Goal: Task Accomplishment & Management: Manage account settings

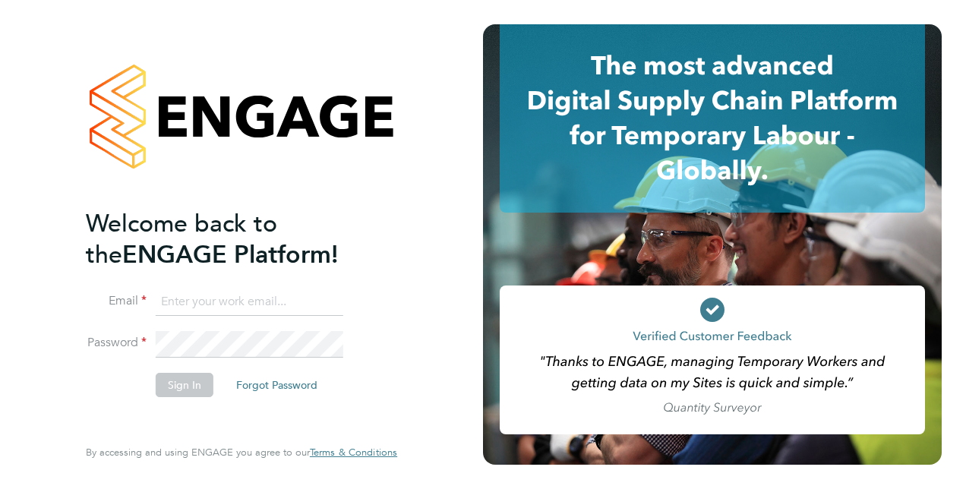
type input "Paul.Smith2@Vistry.co.uk"
click at [166, 380] on button "Sign In" at bounding box center [185, 385] width 58 height 24
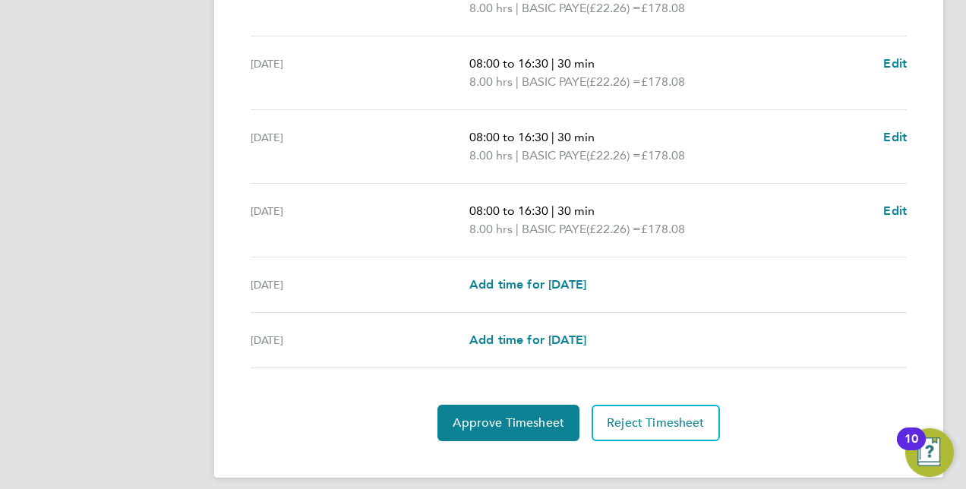
scroll to position [617, 0]
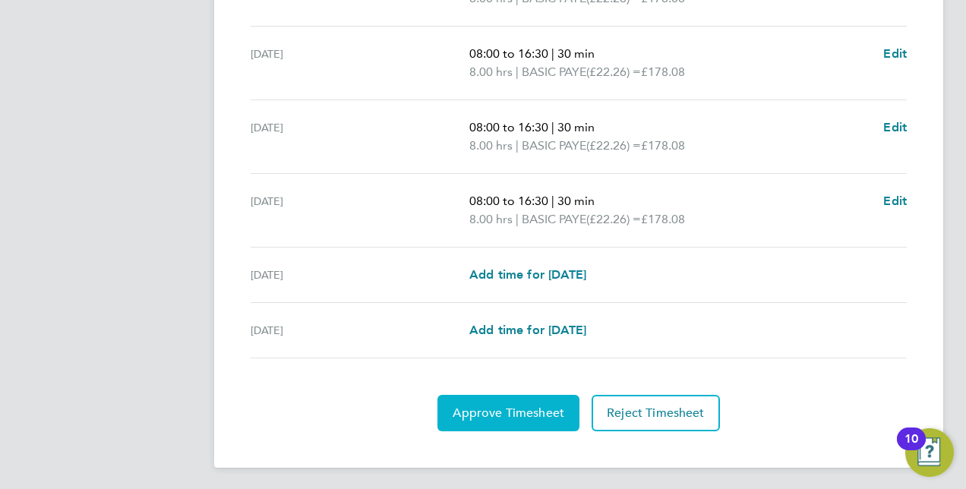
click at [477, 411] on span "Approve Timesheet" at bounding box center [509, 413] width 112 height 15
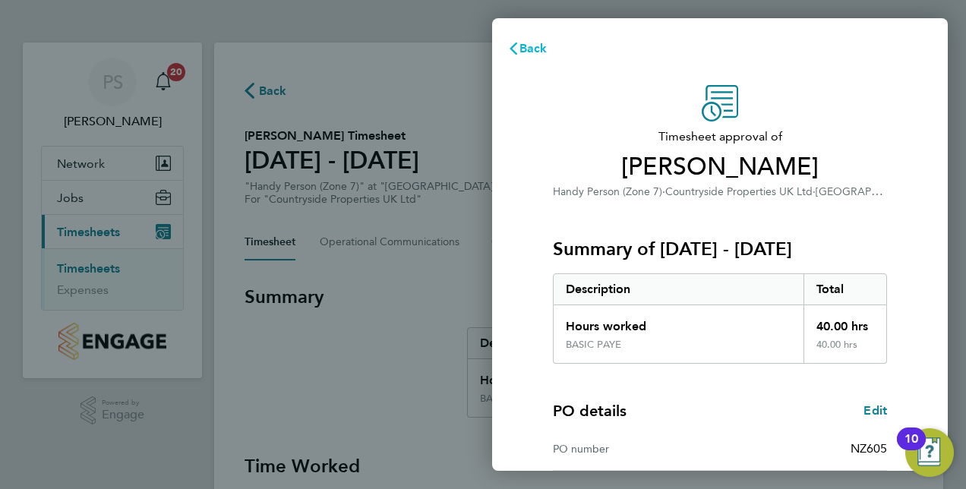
click at [523, 47] on span "Back" at bounding box center [533, 48] width 28 height 14
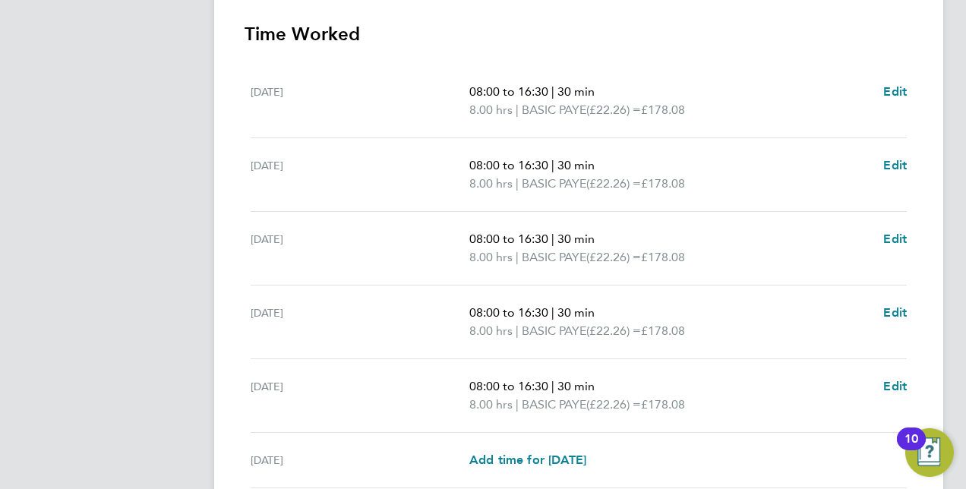
scroll to position [456, 0]
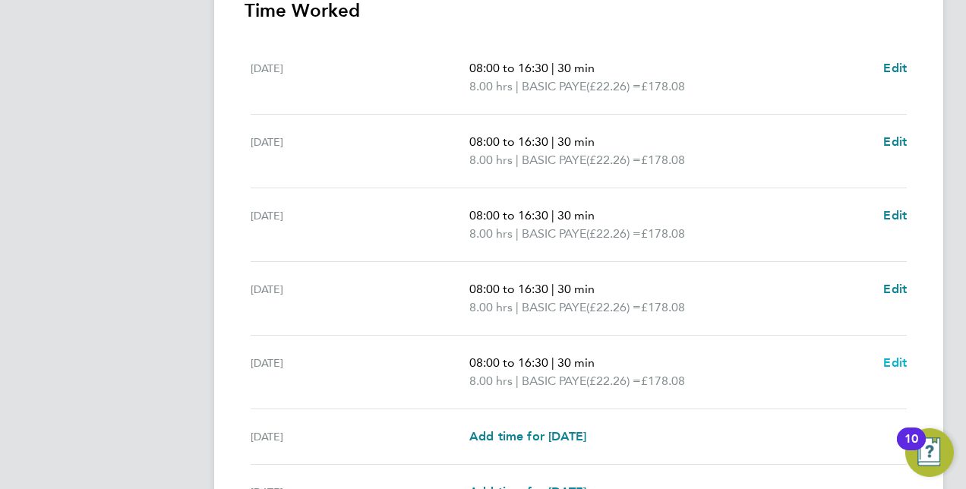
click at [887, 361] on span "Edit" at bounding box center [895, 362] width 24 height 14
select select "30"
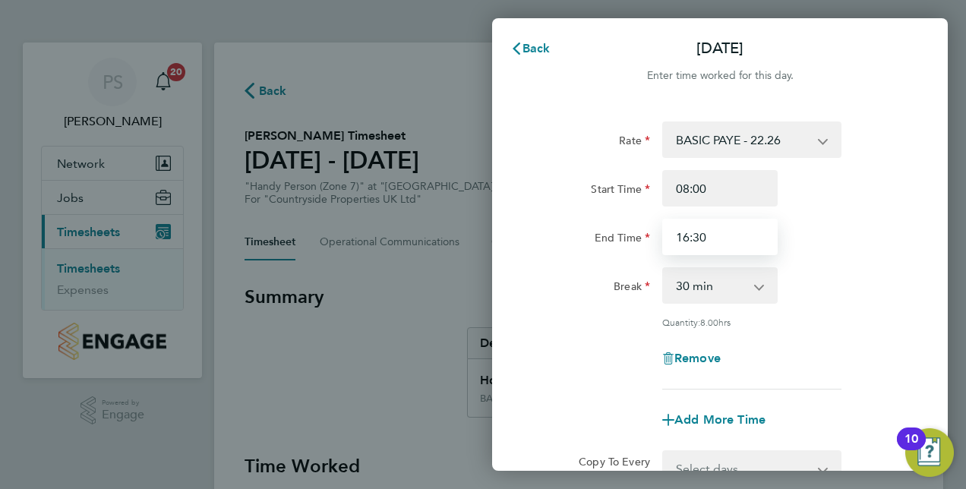
click at [688, 235] on input "16:30" at bounding box center [719, 237] width 115 height 36
type input "15:30"
click at [856, 270] on div "Break 0 min 15 min 30 min 45 min 60 min 75 min 90 min" at bounding box center [720, 285] width 383 height 36
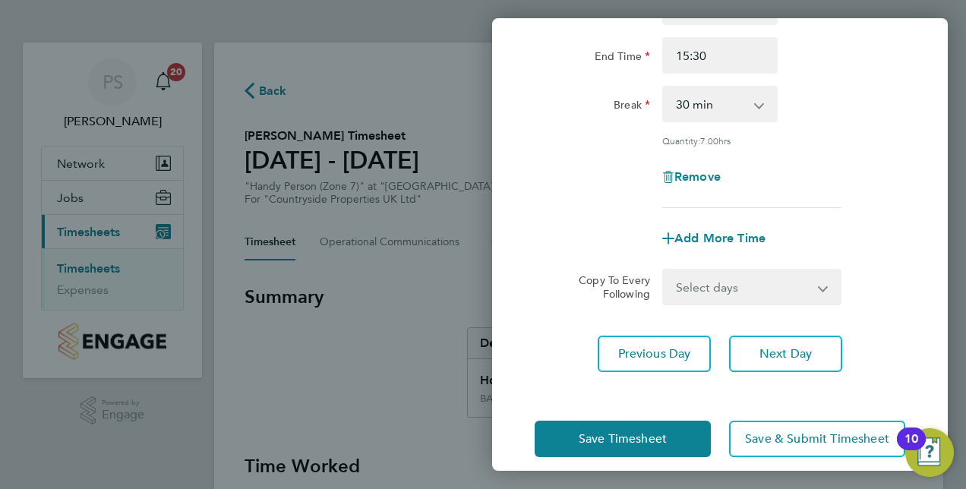
scroll to position [197, 0]
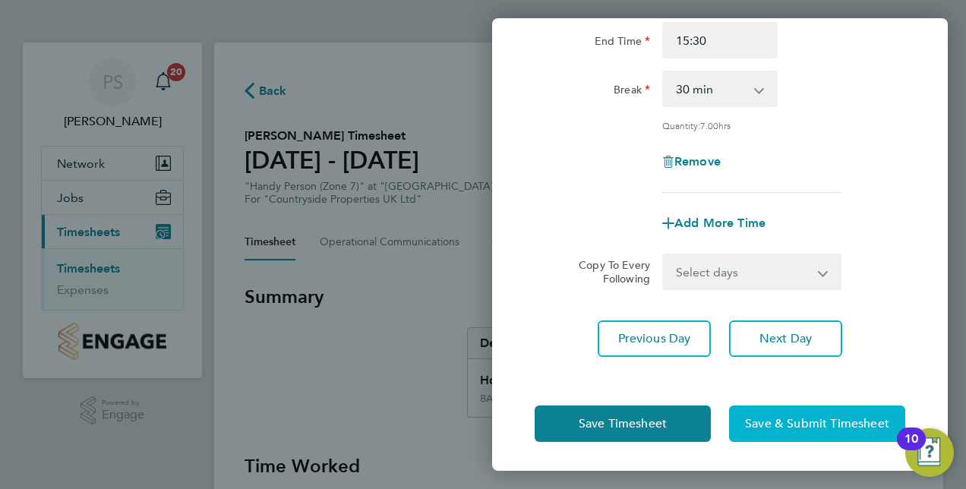
click at [790, 422] on span "Save & Submit Timesheet" at bounding box center [817, 423] width 144 height 15
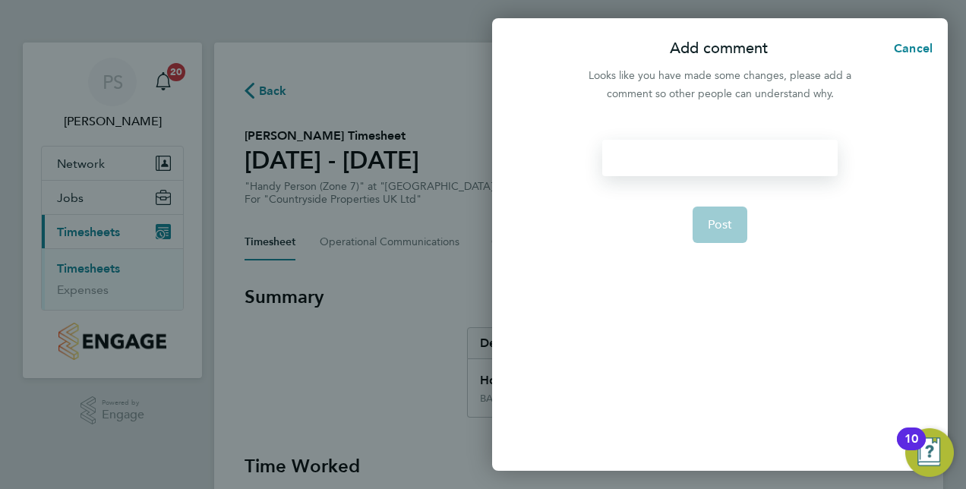
click at [656, 158] on div at bounding box center [719, 158] width 235 height 36
click at [714, 162] on div at bounding box center [719, 158] width 235 height 36
click at [627, 159] on div "friday" at bounding box center [719, 158] width 235 height 36
click at [619, 157] on div "friday" at bounding box center [719, 158] width 235 height 36
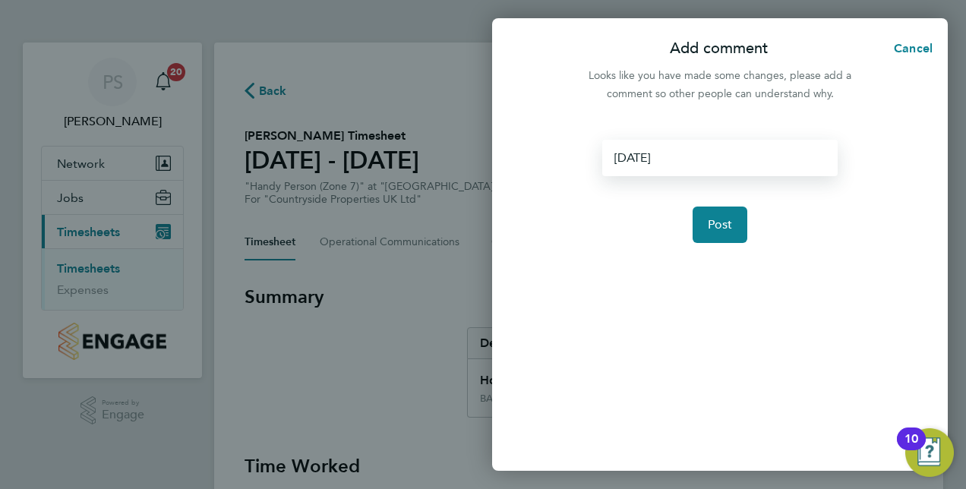
click at [658, 158] on div "[DATE]" at bounding box center [719, 158] width 235 height 36
click at [719, 227] on span "Post" at bounding box center [720, 224] width 25 height 15
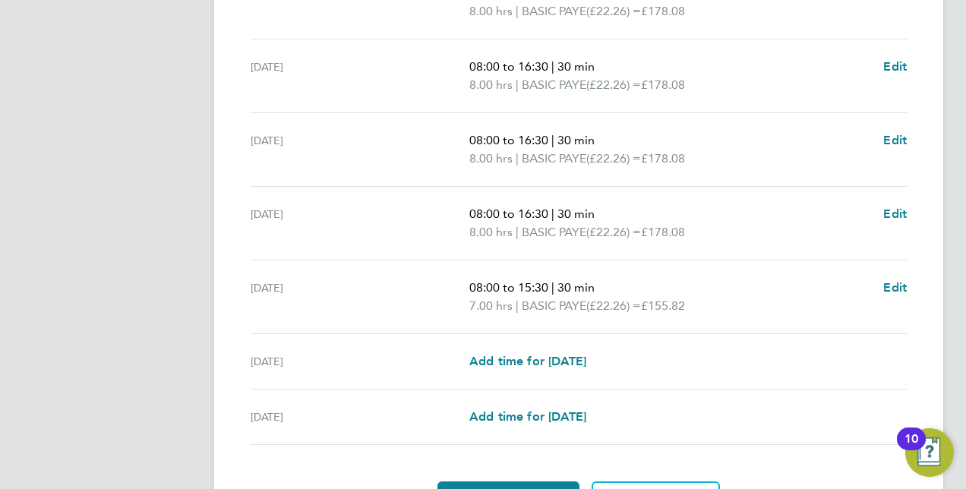
scroll to position [617, 0]
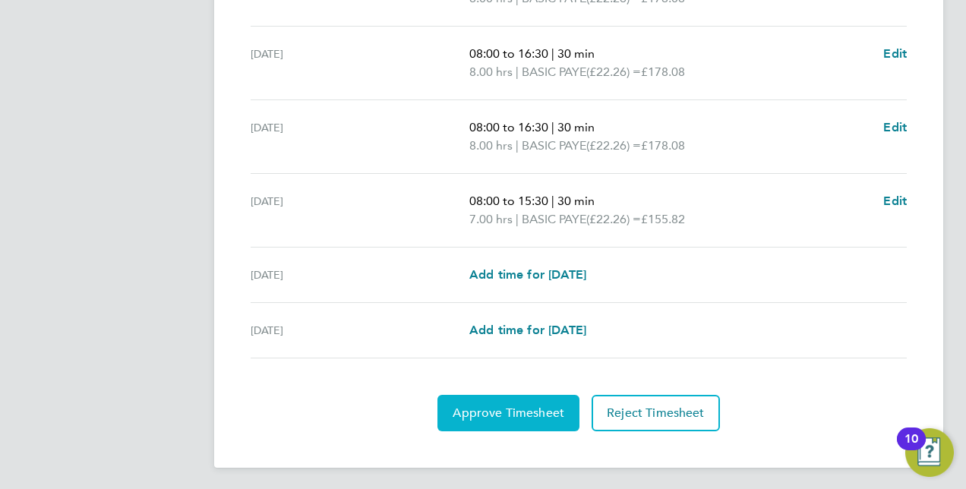
click at [521, 406] on span "Approve Timesheet" at bounding box center [509, 413] width 112 height 15
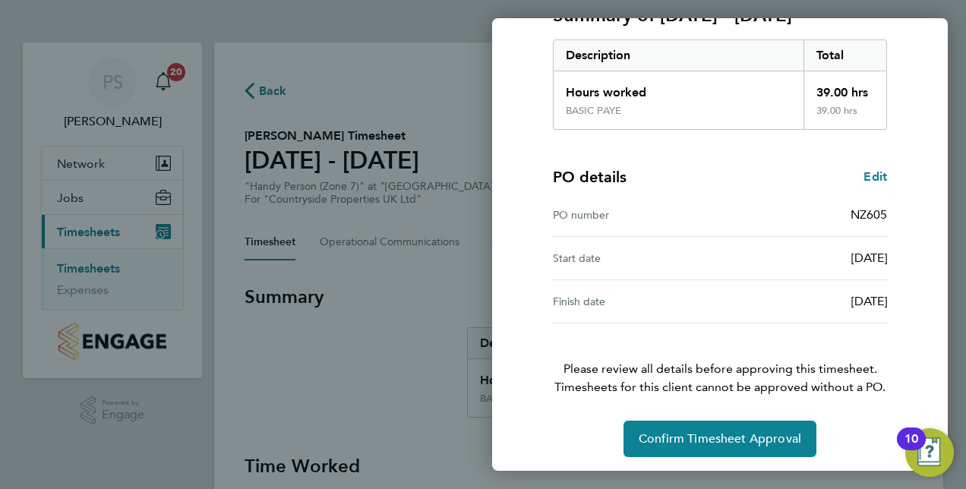
scroll to position [237, 0]
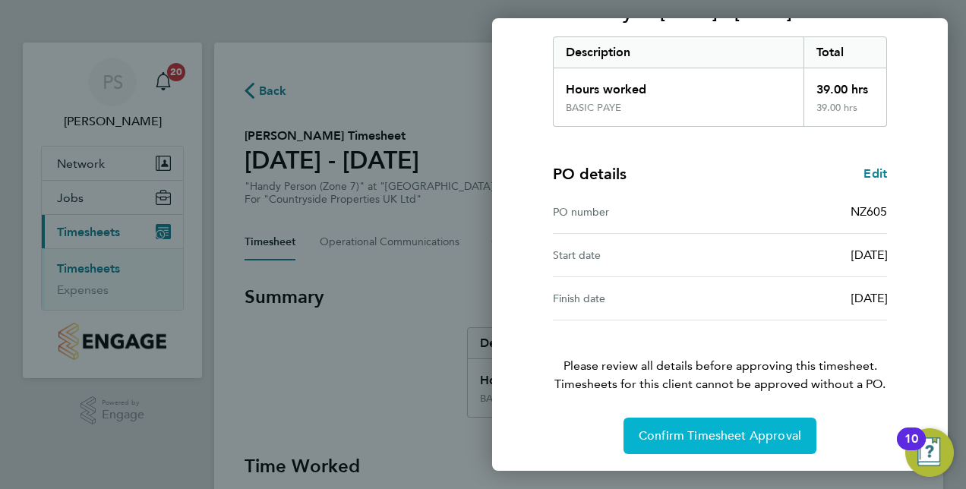
click at [699, 433] on span "Confirm Timesheet Approval" at bounding box center [720, 435] width 163 height 15
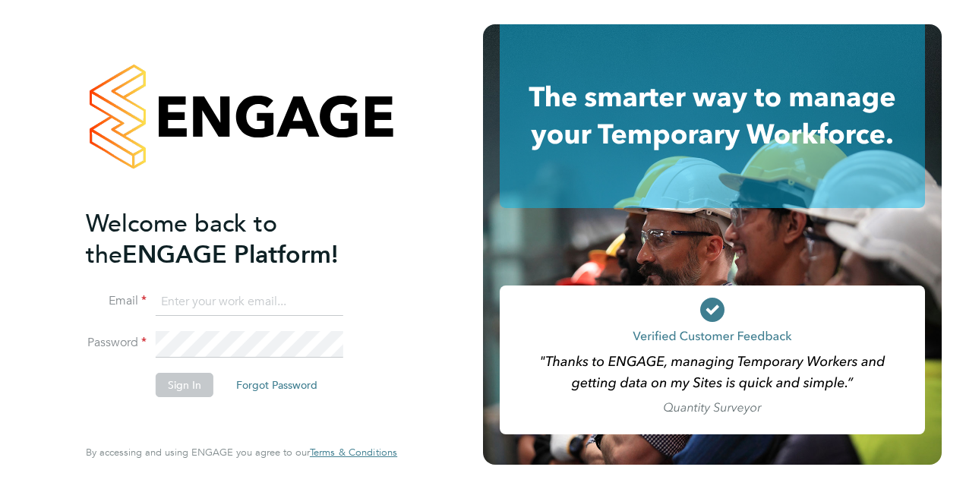
type input "Paul.Smith2@Vistry.co.uk"
click at [175, 381] on button "Sign In" at bounding box center [185, 385] width 58 height 24
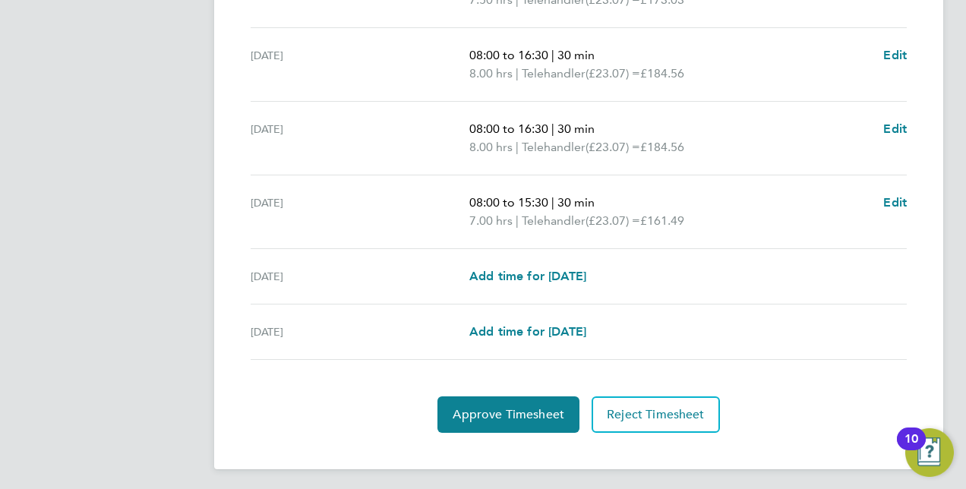
scroll to position [617, 0]
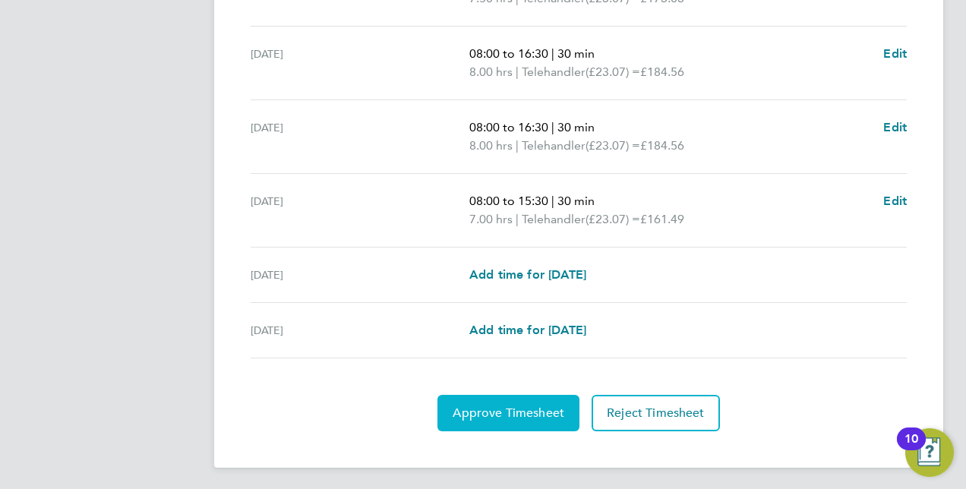
click at [515, 406] on span "Approve Timesheet" at bounding box center [509, 413] width 112 height 15
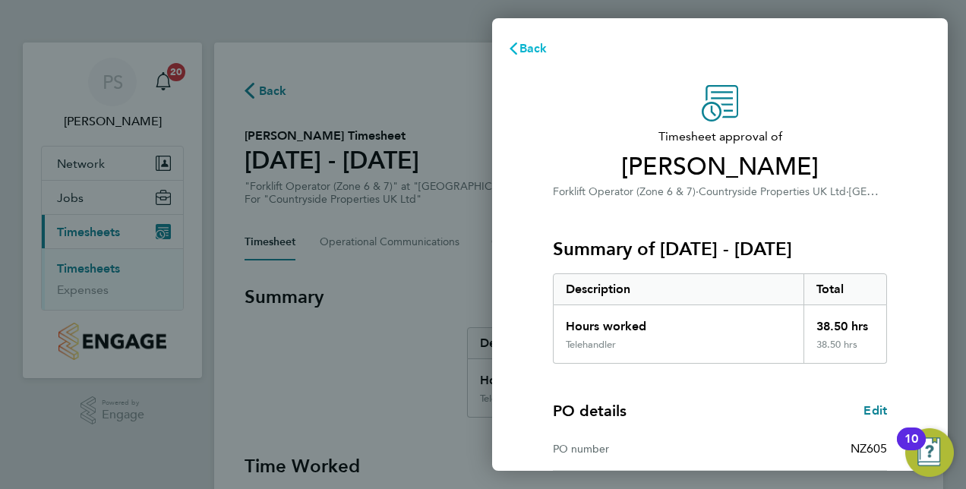
click at [526, 44] on span "Back" at bounding box center [533, 48] width 28 height 14
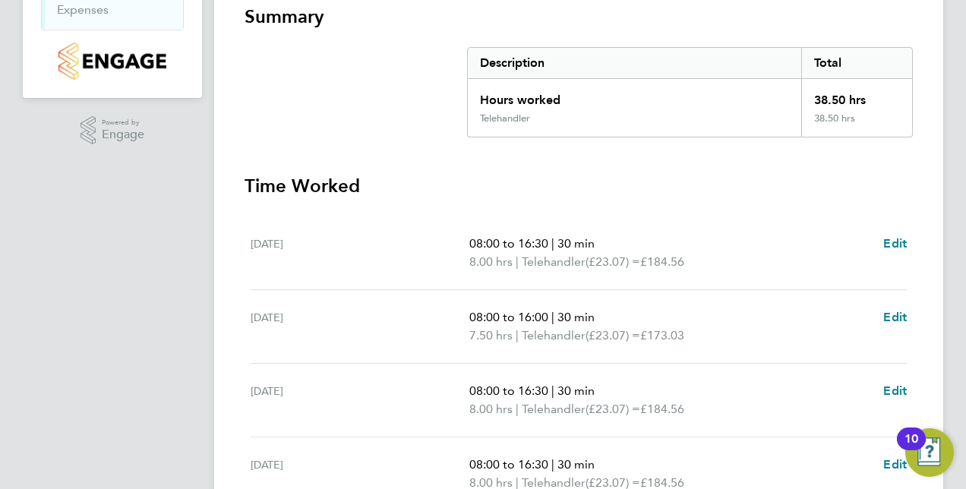
scroll to position [304, 0]
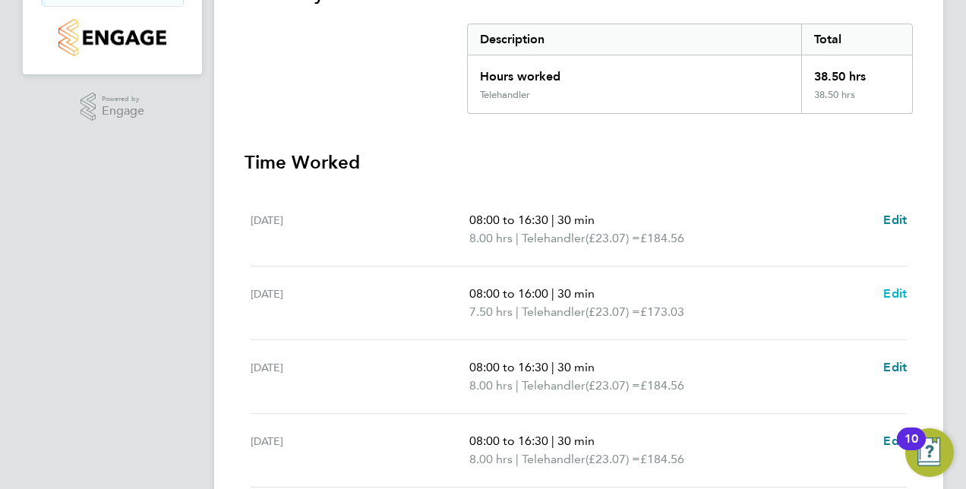
click at [893, 288] on span "Edit" at bounding box center [895, 293] width 24 height 14
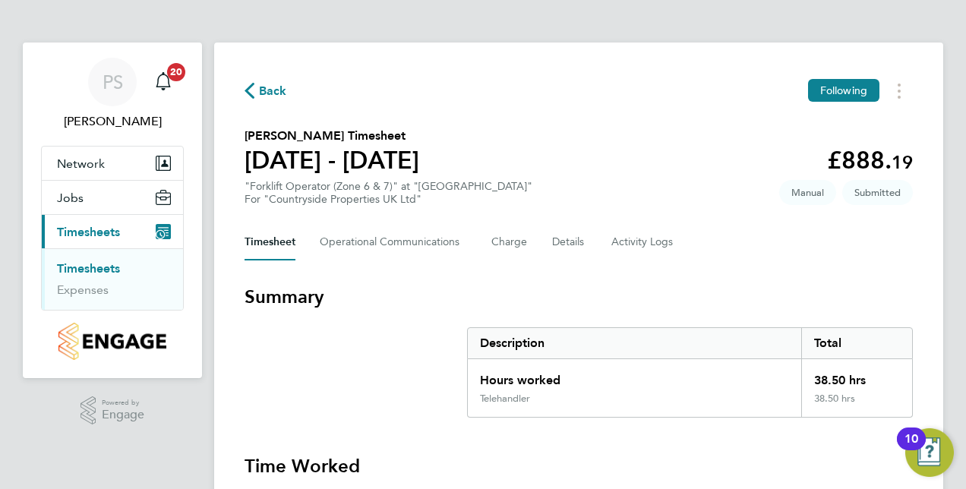
select select "30"
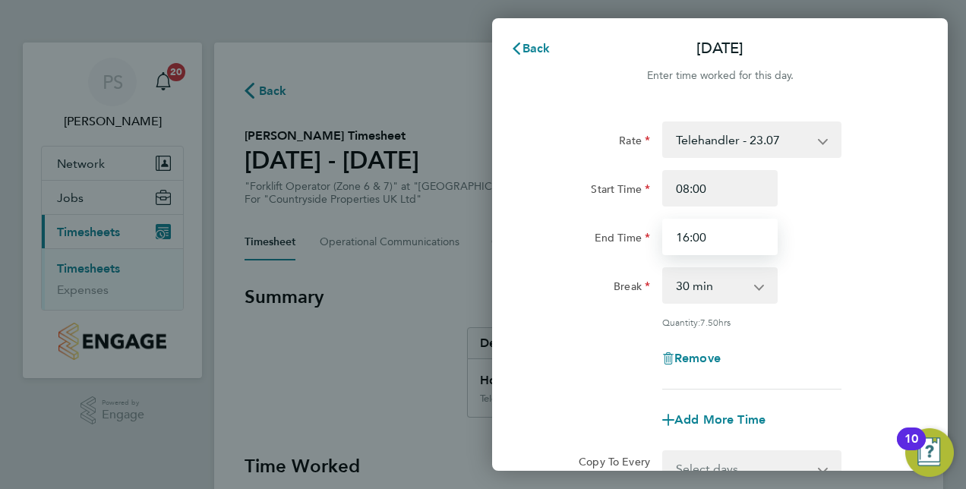
click at [699, 234] on input "16:00" at bounding box center [719, 237] width 115 height 36
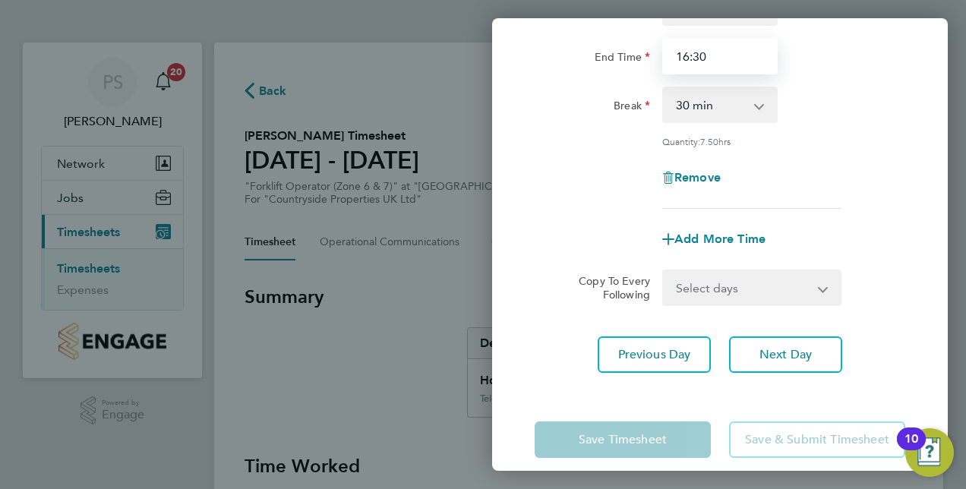
scroll to position [197, 0]
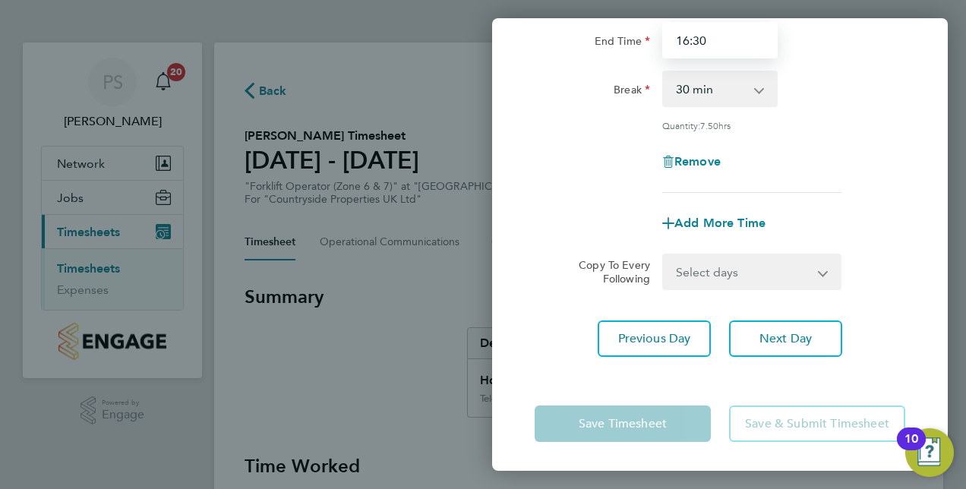
type input "16:30"
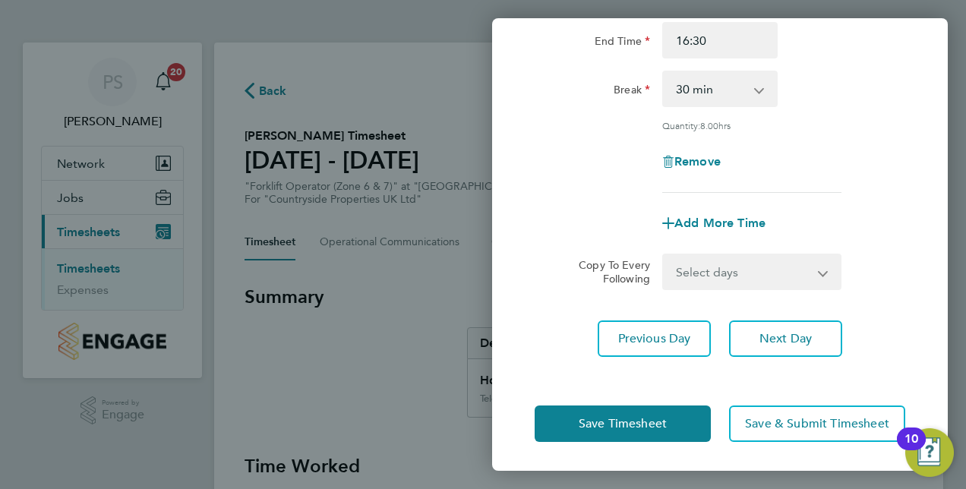
click at [922, 292] on div "Rate Telehandler - 23.07 Start Time 08:00 End Time 16:30 Break 0 min 15 min 30 …" at bounding box center [720, 141] width 456 height 469
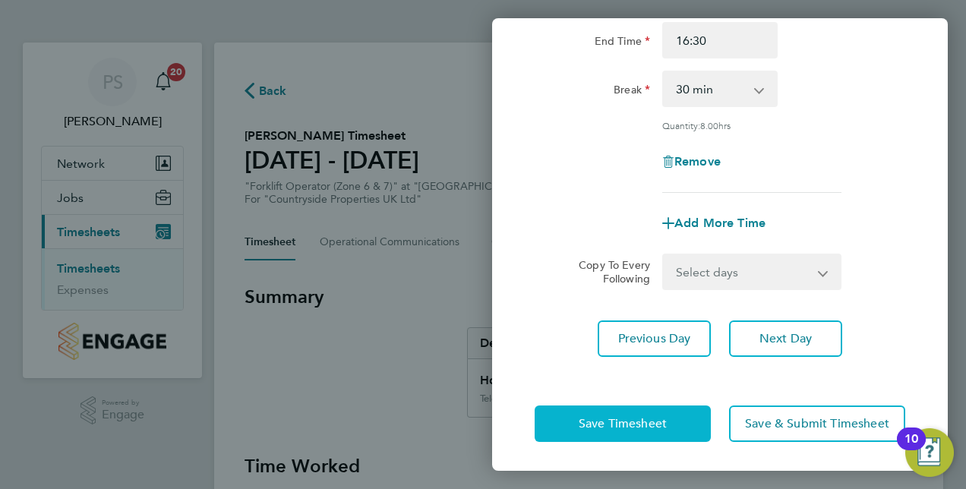
click at [645, 418] on span "Save Timesheet" at bounding box center [623, 423] width 88 height 15
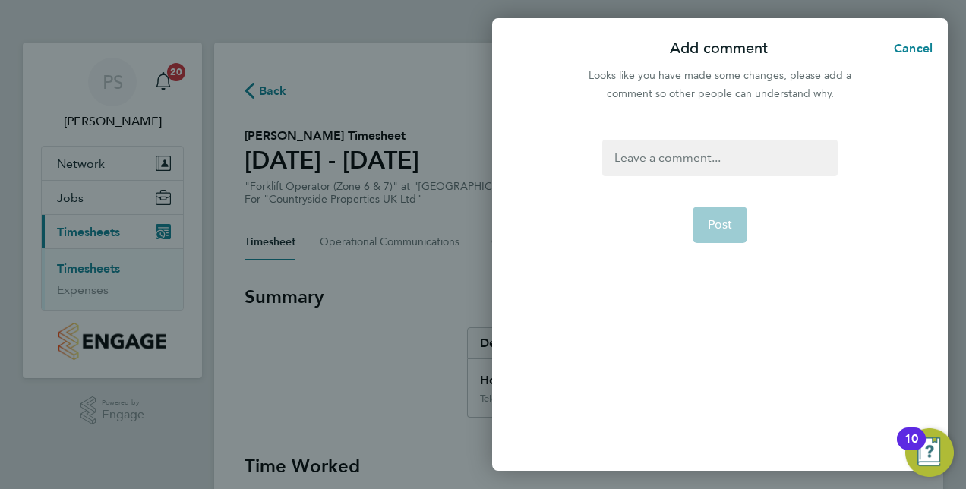
click at [659, 162] on div at bounding box center [719, 158] width 235 height 36
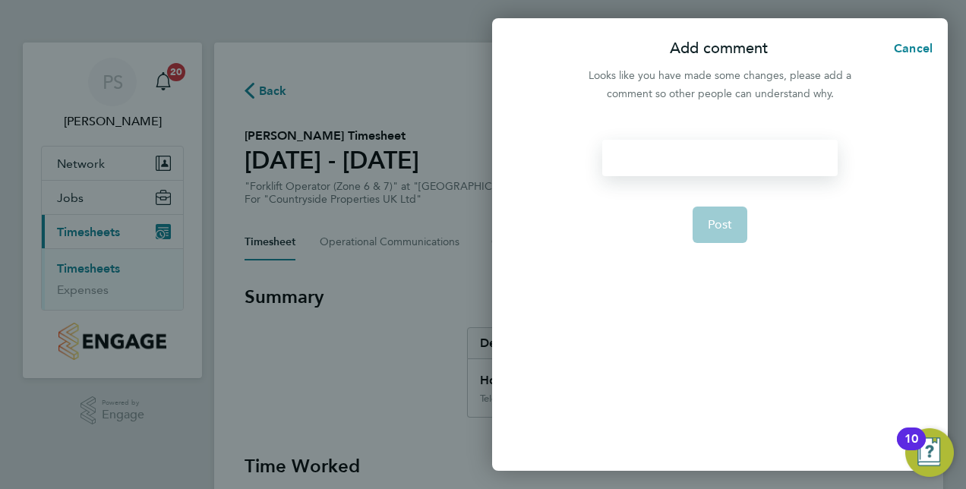
click at [659, 162] on div at bounding box center [719, 158] width 235 height 36
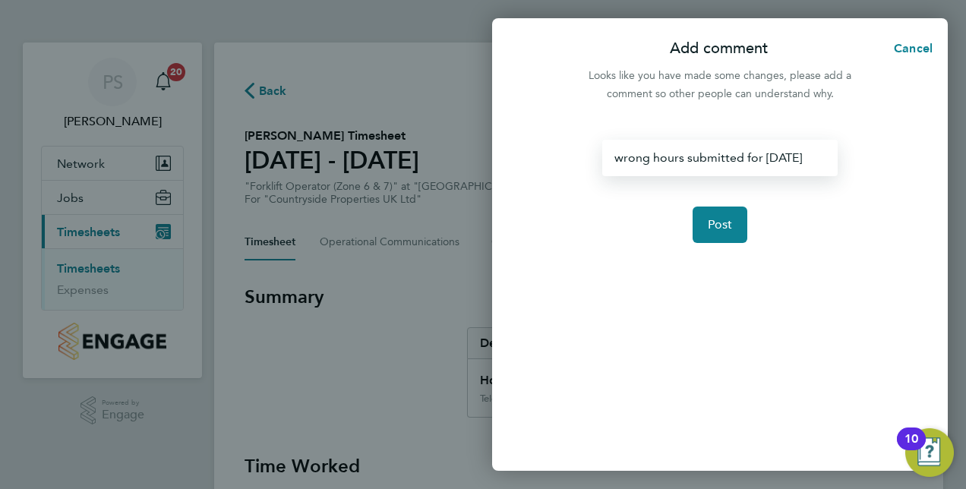
click at [784, 157] on div "wrong hours submitted for [DATE]" at bounding box center [719, 158] width 235 height 36
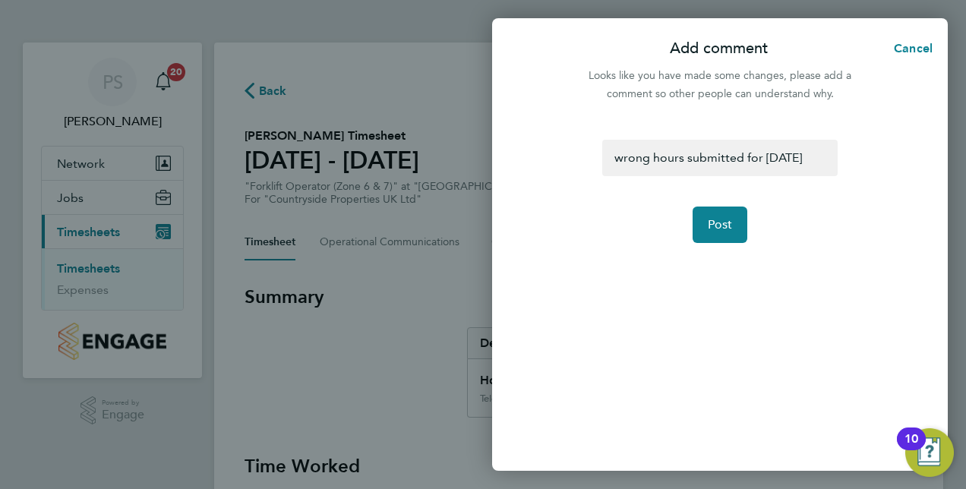
drag, startPoint x: 784, startPoint y: 157, endPoint x: 848, endPoint y: 128, distance: 70.3
click at [848, 128] on div "wrong hours submitted for [DATE] Post" at bounding box center [720, 296] width 456 height 349
click at [767, 159] on div "wrong hours submitted for [DATE]" at bounding box center [719, 158] width 235 height 36
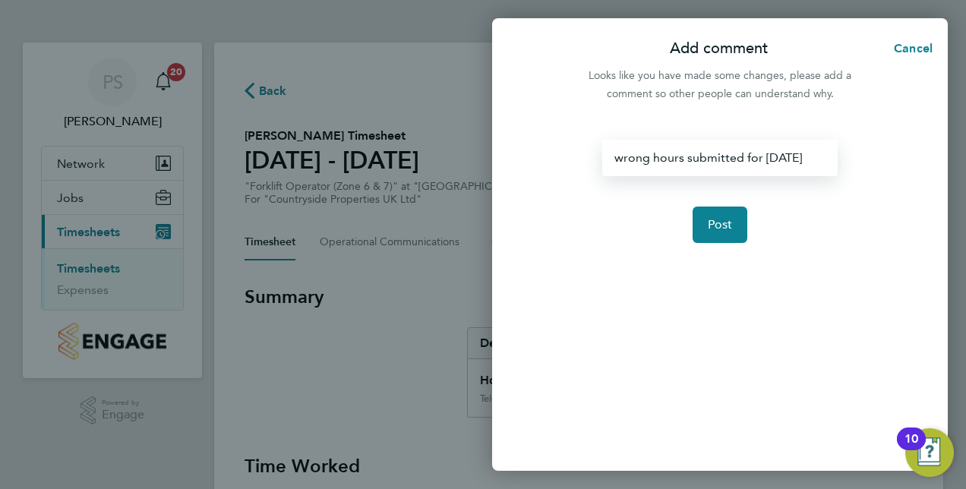
click at [837, 267] on form "wrong hours submitted for [DATE] Post" at bounding box center [719, 244] width 247 height 209
click at [812, 159] on div "wrong hours submitted for [DATE]" at bounding box center [719, 158] width 235 height 36
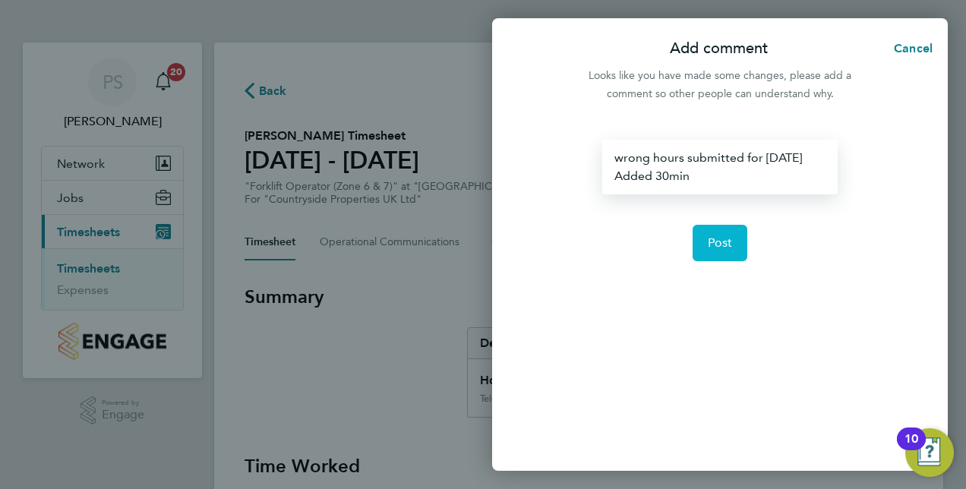
click at [731, 245] on span "Post" at bounding box center [720, 242] width 25 height 15
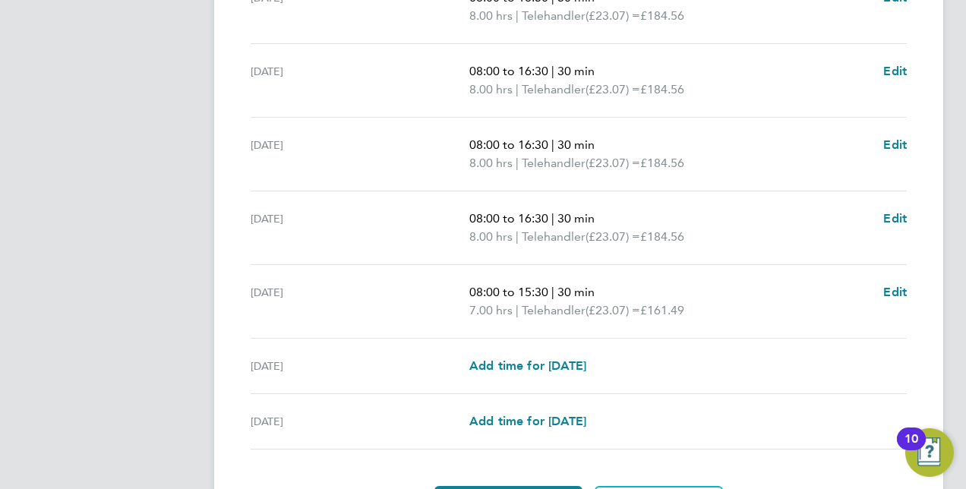
scroll to position [617, 0]
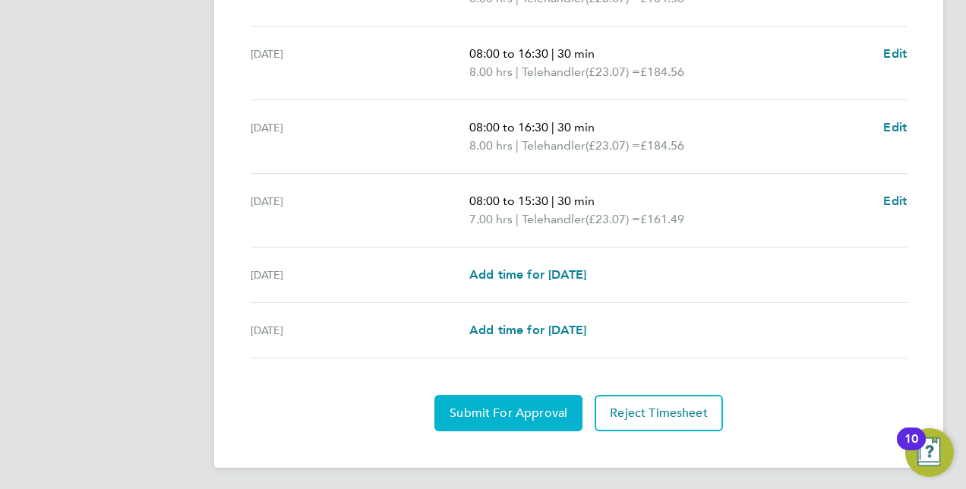
click at [511, 406] on span "Submit For Approval" at bounding box center [509, 413] width 118 height 15
click at [501, 411] on span "Approve Timesheet" at bounding box center [509, 413] width 112 height 15
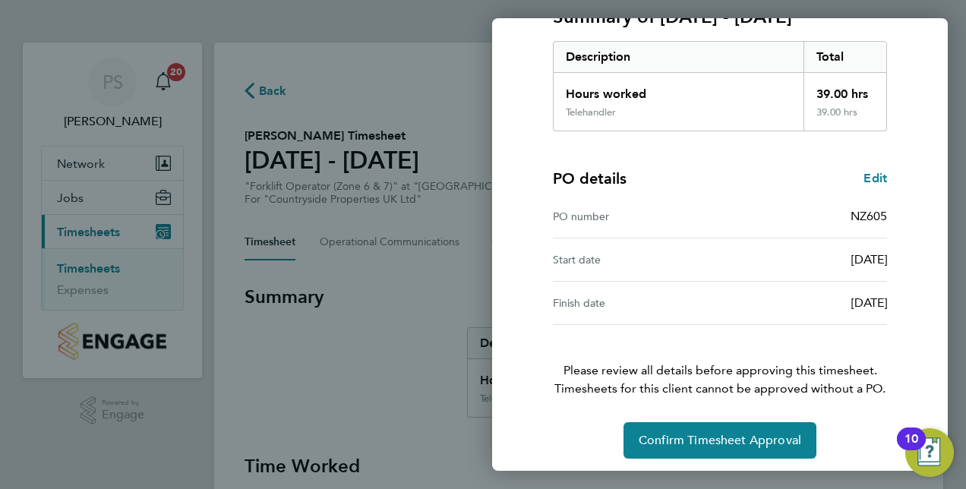
scroll to position [237, 0]
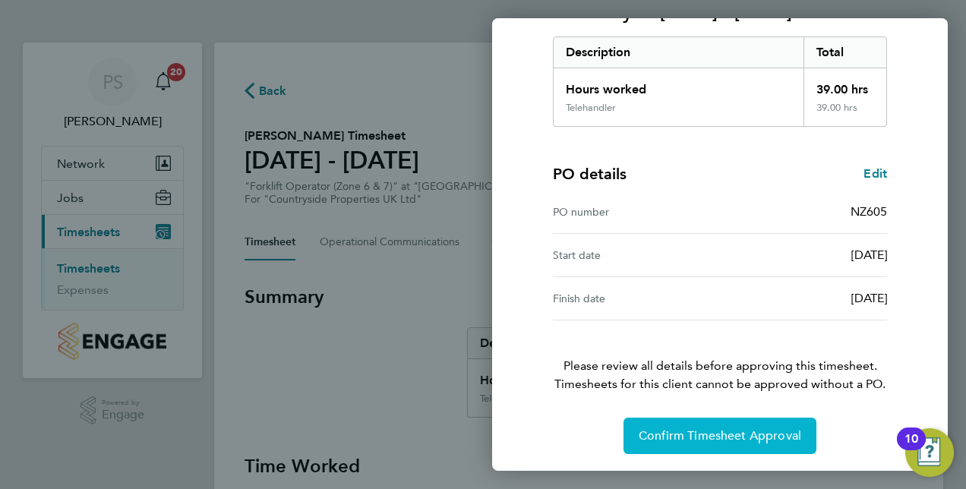
click at [701, 433] on span "Confirm Timesheet Approval" at bounding box center [720, 435] width 163 height 15
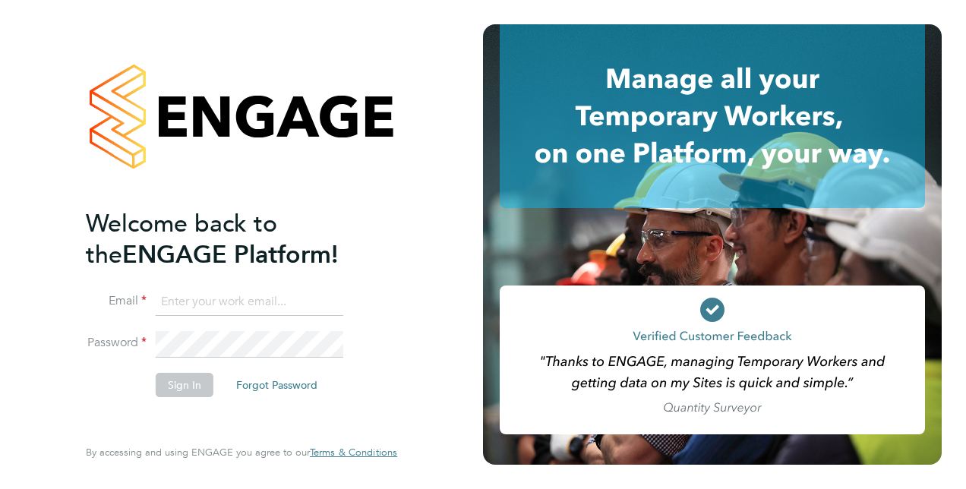
type input "Paul.Smith2@Vistry.co.uk"
click at [179, 388] on button "Sign In" at bounding box center [185, 385] width 58 height 24
